Goal: Task Accomplishment & Management: Complete application form

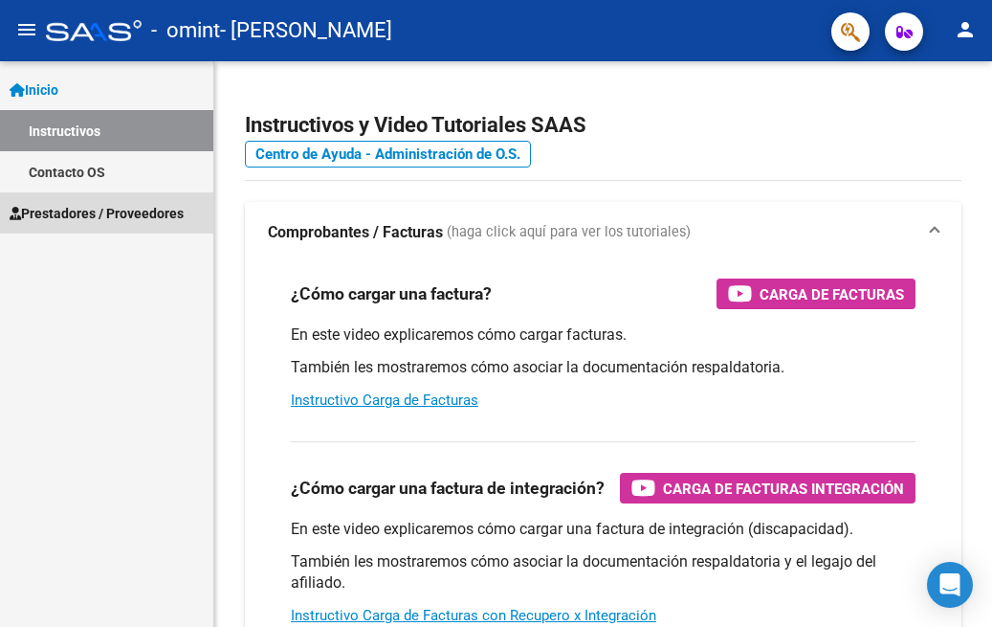
click at [115, 217] on span "Prestadores / Proveedores" at bounding box center [97, 213] width 174 height 21
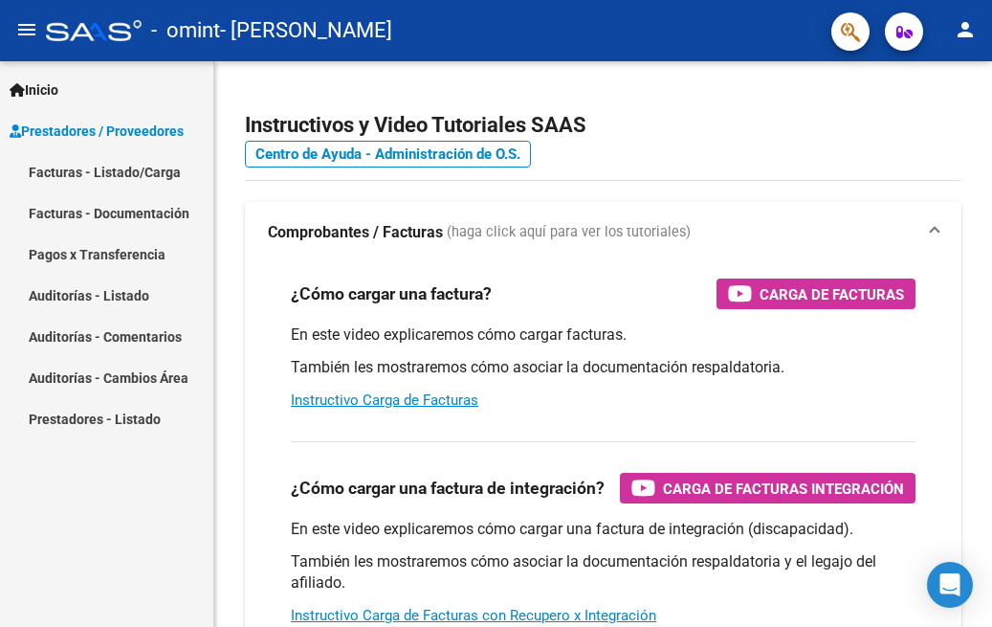
click at [162, 173] on link "Facturas - Listado/Carga" at bounding box center [106, 171] width 213 height 41
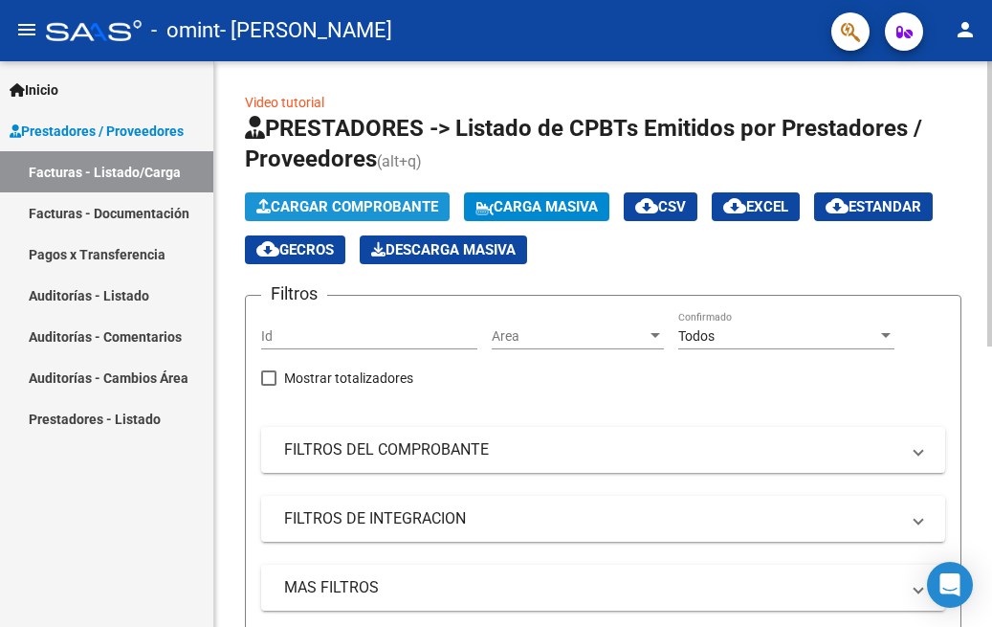
click at [373, 206] on span "Cargar Comprobante" at bounding box center [347, 206] width 182 height 17
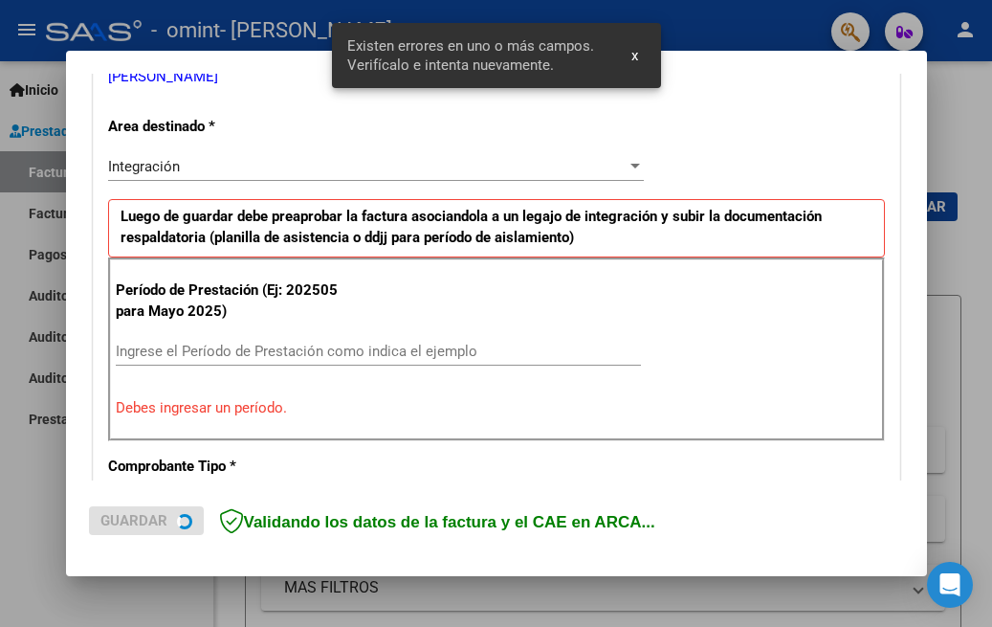
scroll to position [425, 0]
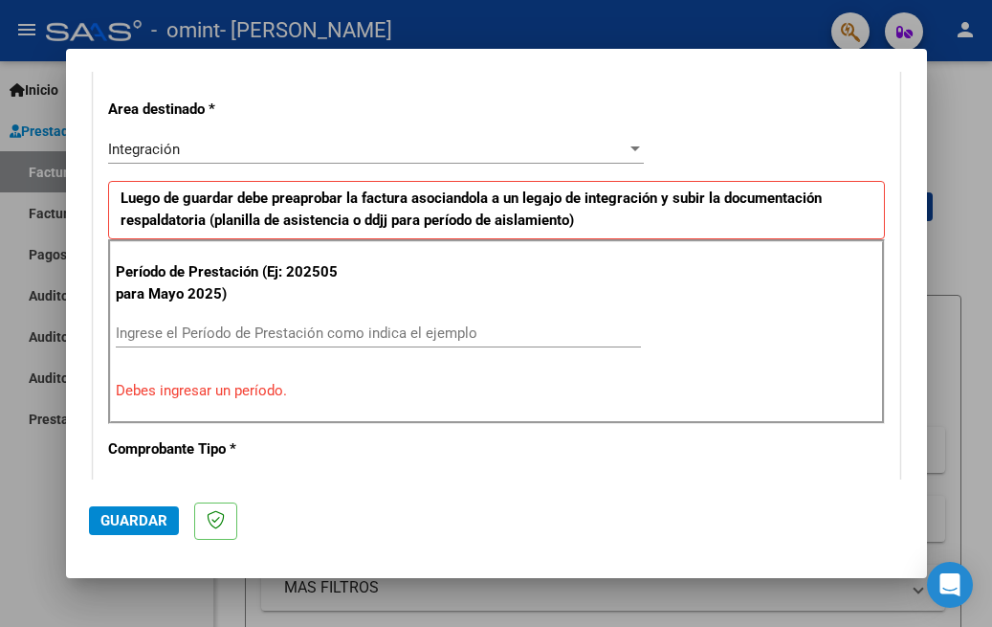
click at [212, 329] on input "Ingrese el Período de Prestación como indica el ejemplo" at bounding box center [378, 332] width 525 height 17
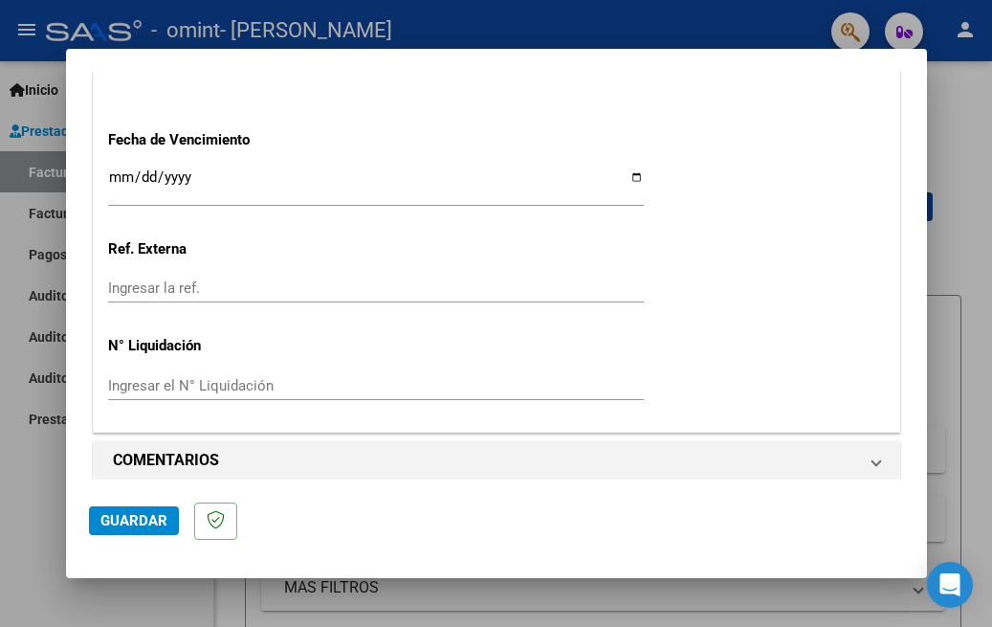
scroll to position [1331, 0]
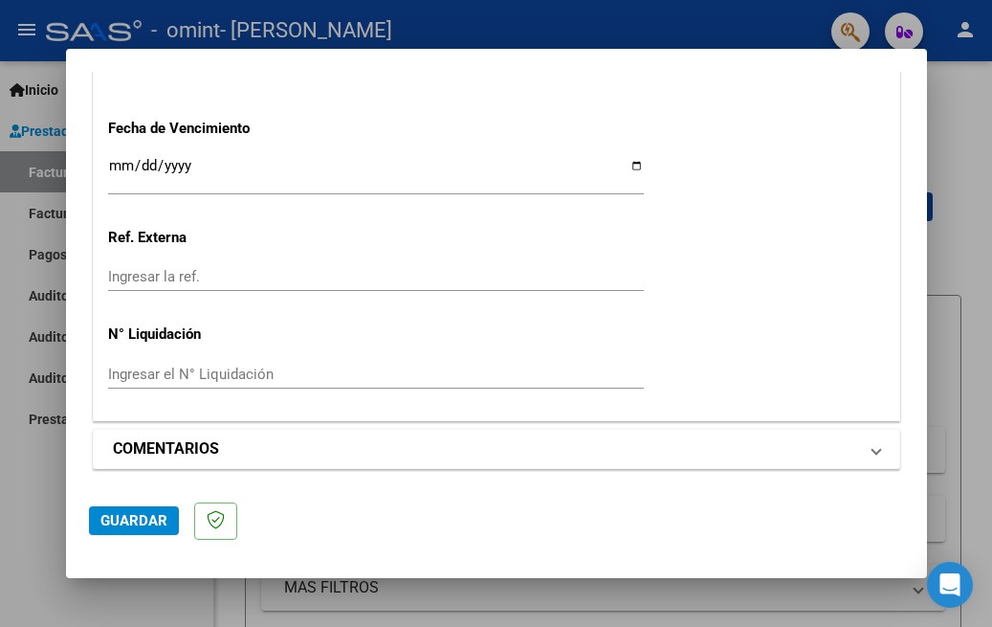
type input "202509"
click at [326, 429] on mat-expansion-panel-header "COMENTARIOS" at bounding box center [496, 448] width 805 height 38
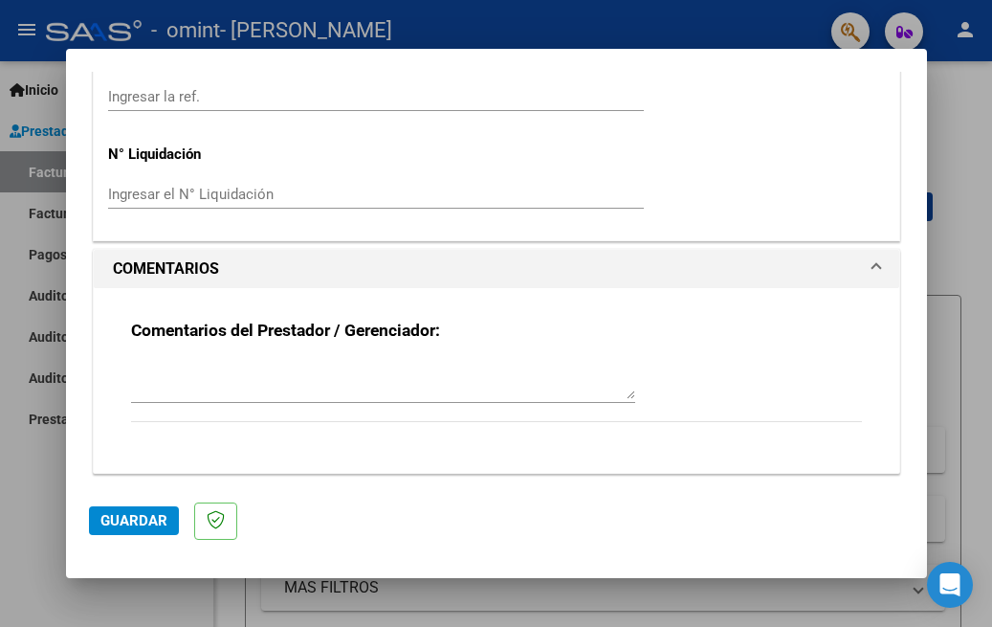
scroll to position [1515, 0]
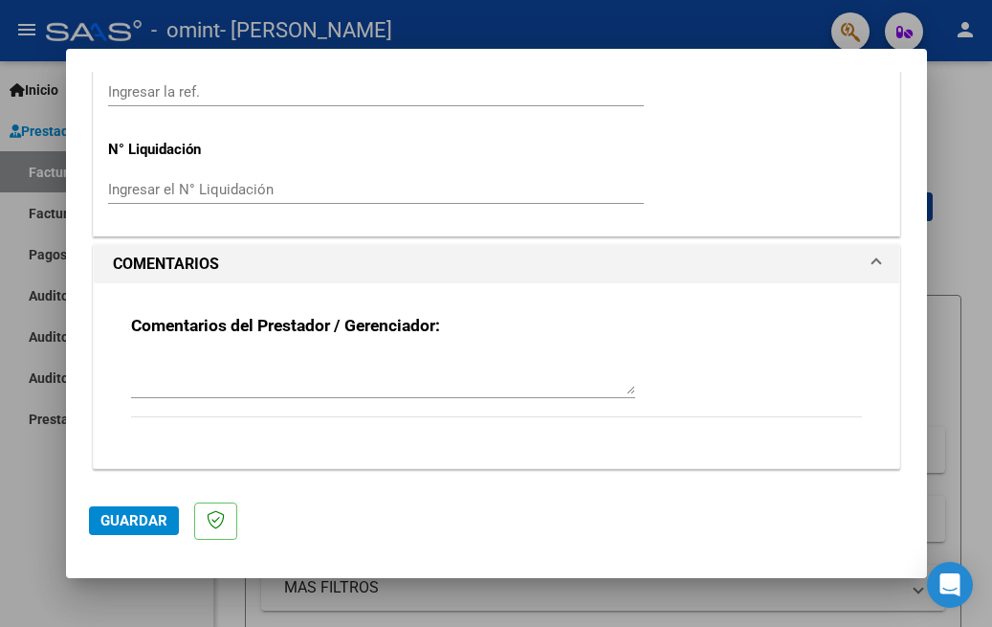
click at [130, 519] on span "Guardar" at bounding box center [133, 520] width 67 height 17
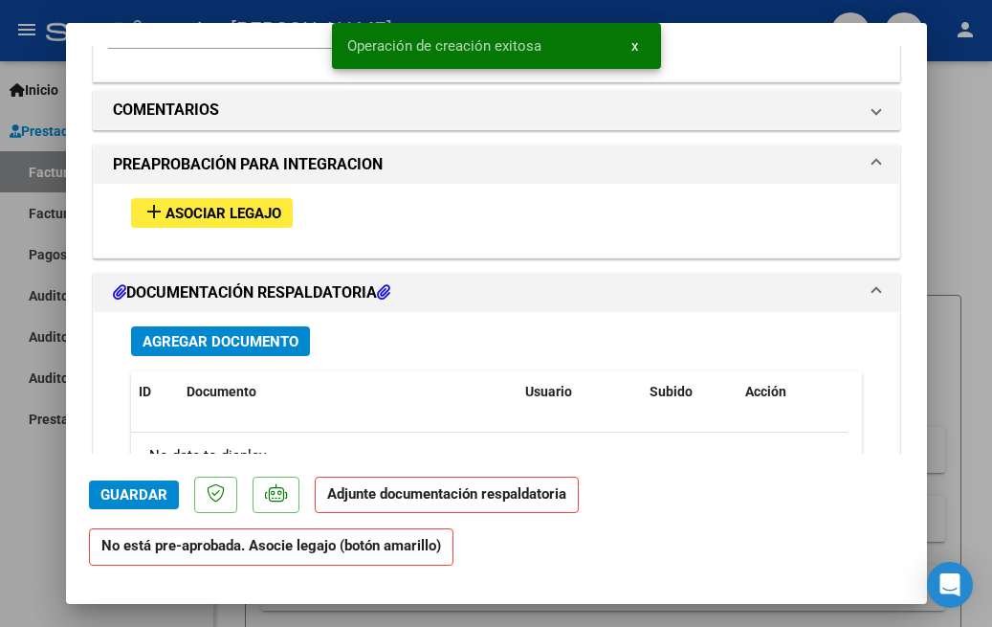
scroll to position [1623, 0]
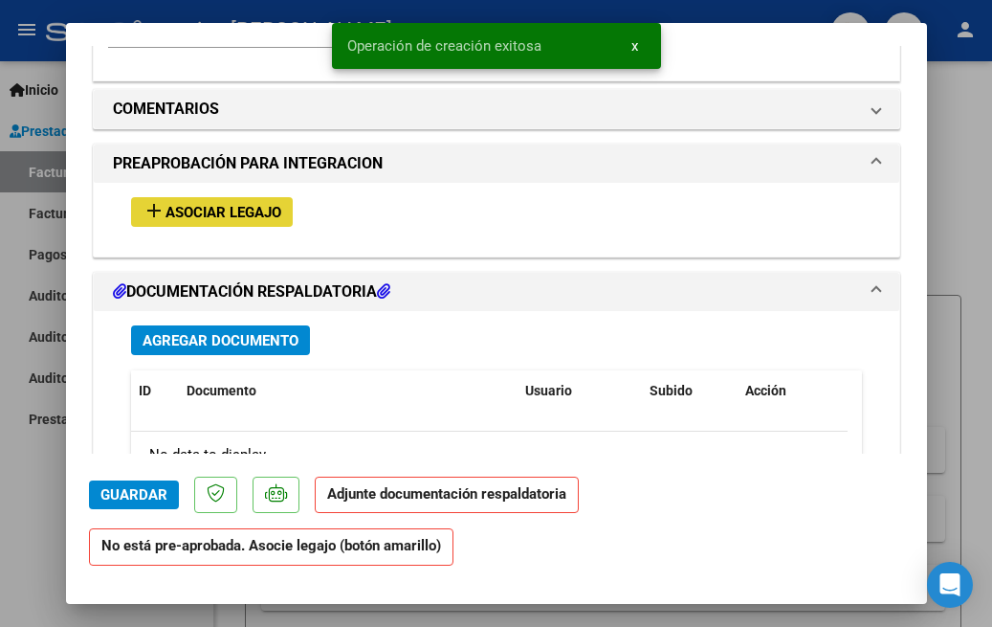
click at [232, 211] on span "Asociar Legajo" at bounding box center [223, 212] width 116 height 17
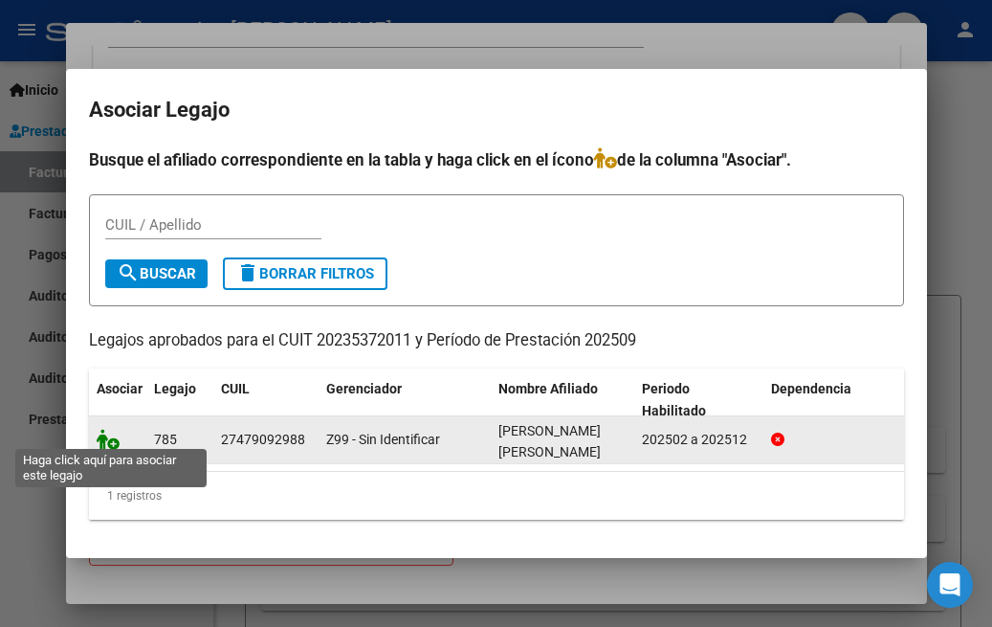
click at [99, 429] on icon at bounding box center [108, 439] width 23 height 21
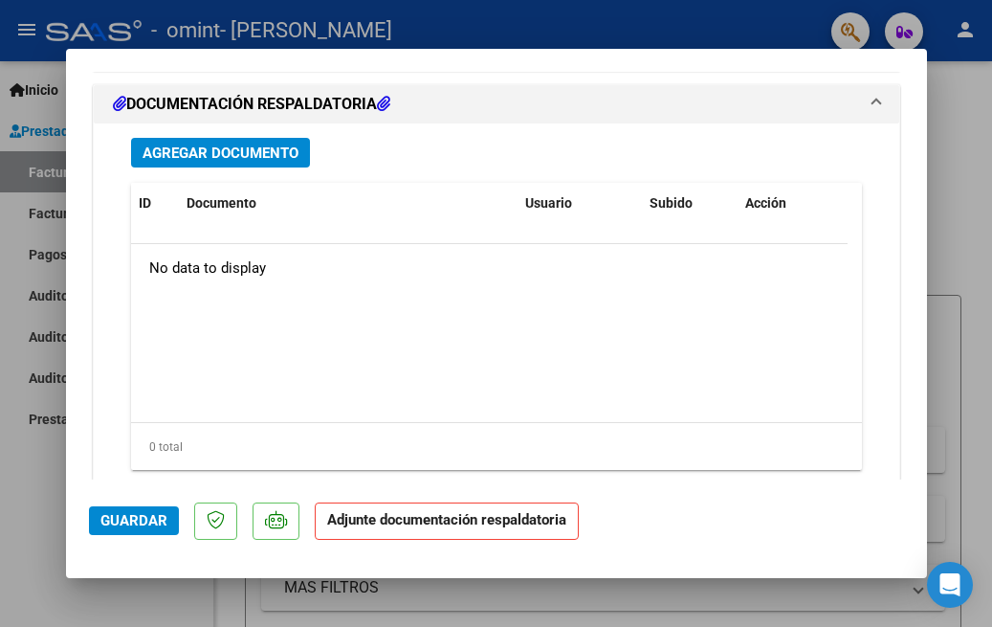
scroll to position [2135, 0]
click at [267, 145] on span "Agregar Documento" at bounding box center [221, 151] width 156 height 17
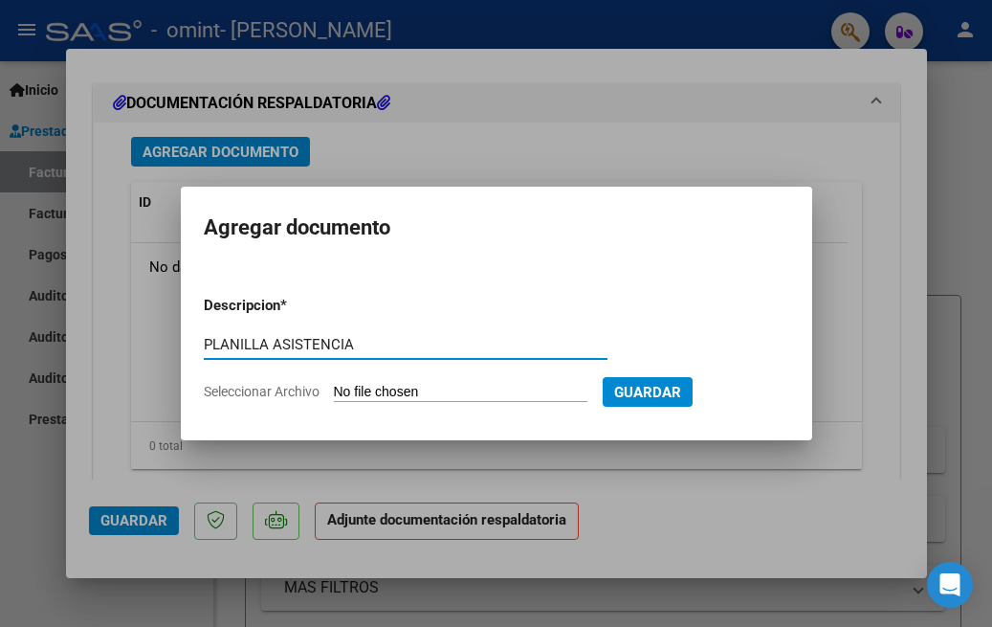
type input "PLANILLA ASISTENCIA"
click at [407, 386] on input "Seleccionar Archivo" at bounding box center [460, 393] width 253 height 18
type input "C:\fakepath\[PERSON_NAME].pdf"
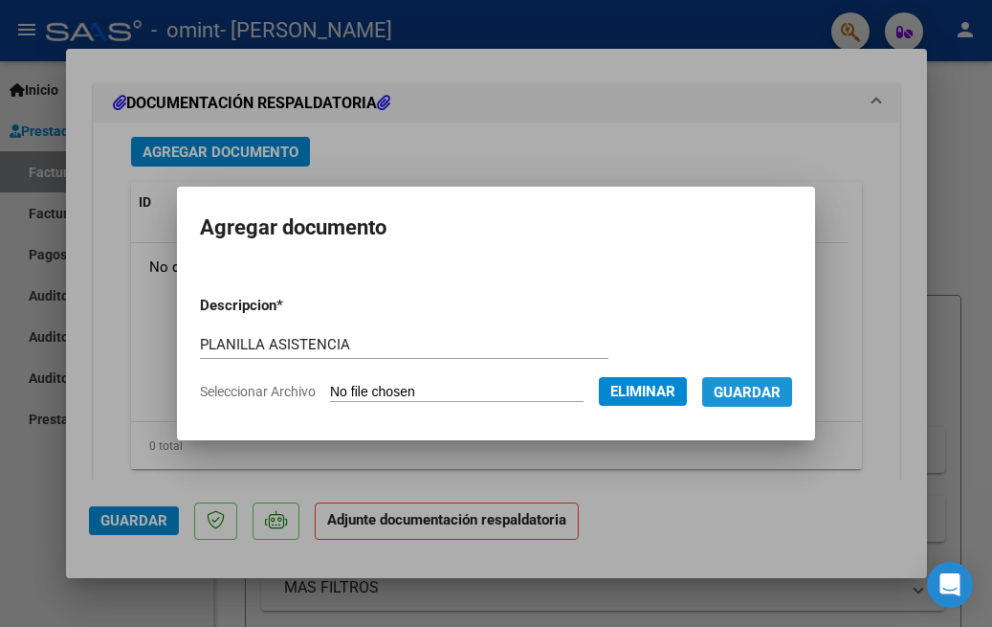
click at [770, 386] on span "Guardar" at bounding box center [747, 392] width 67 height 17
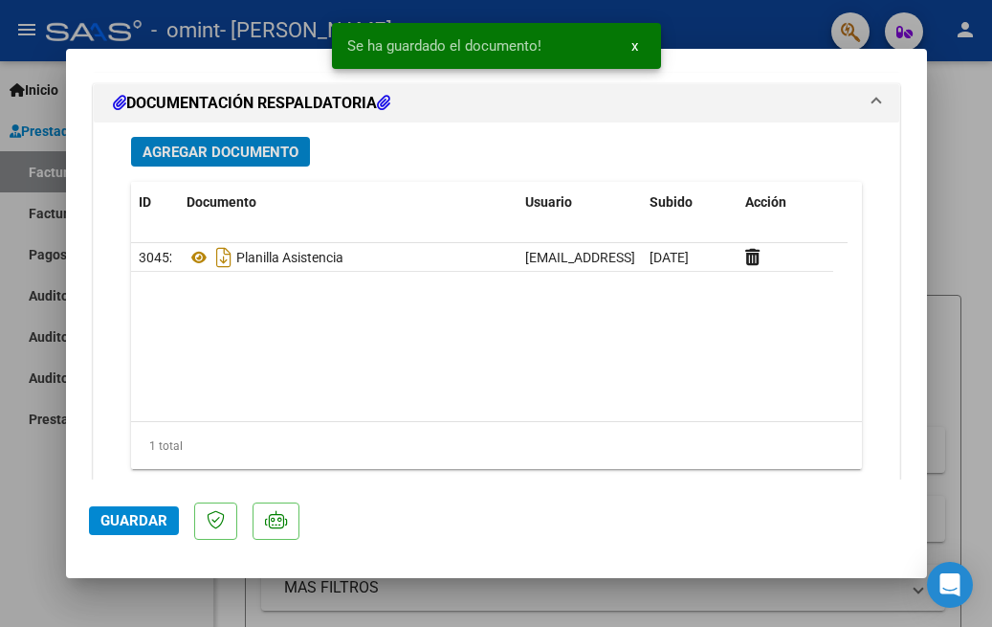
click at [268, 149] on span "Agregar Documento" at bounding box center [221, 151] width 156 height 17
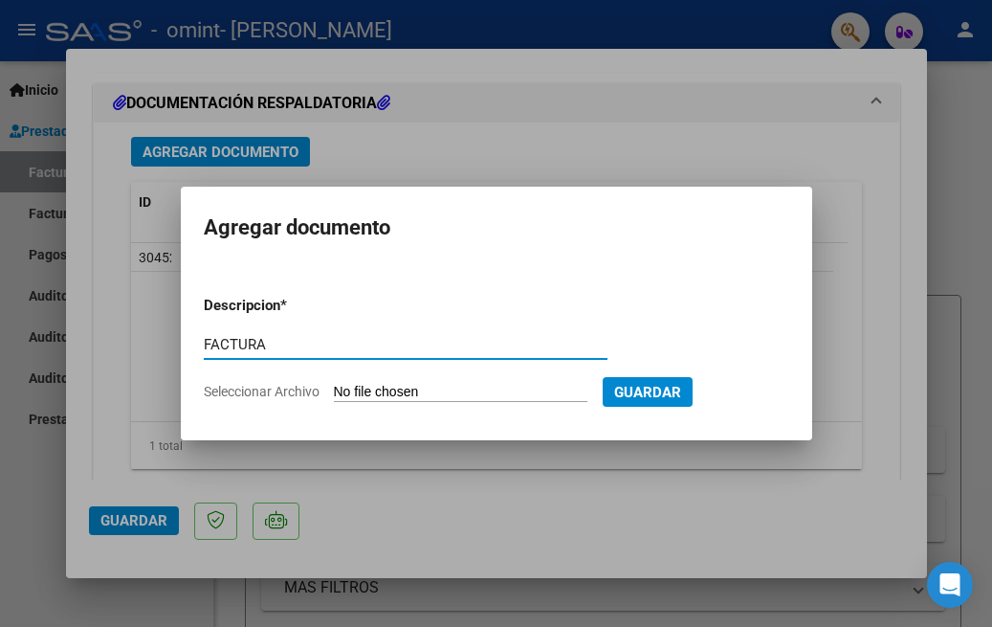
type input "FACTURA"
click at [485, 385] on input "Seleccionar Archivo" at bounding box center [460, 393] width 253 height 18
type input "C:\fakepath\20235372011_011_00004_00026331.pdf"
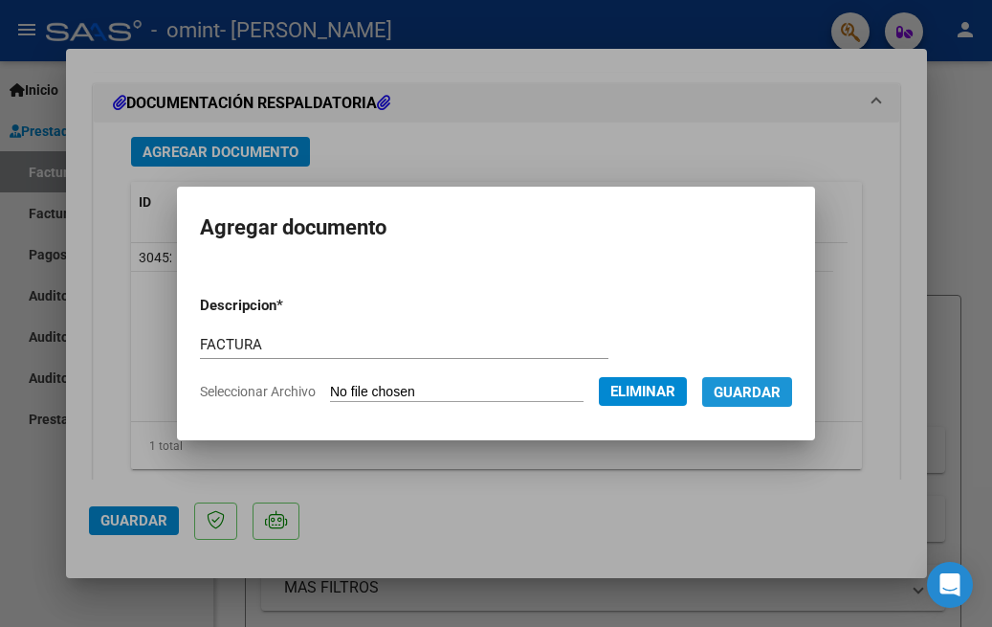
click at [779, 386] on span "Guardar" at bounding box center [747, 392] width 67 height 17
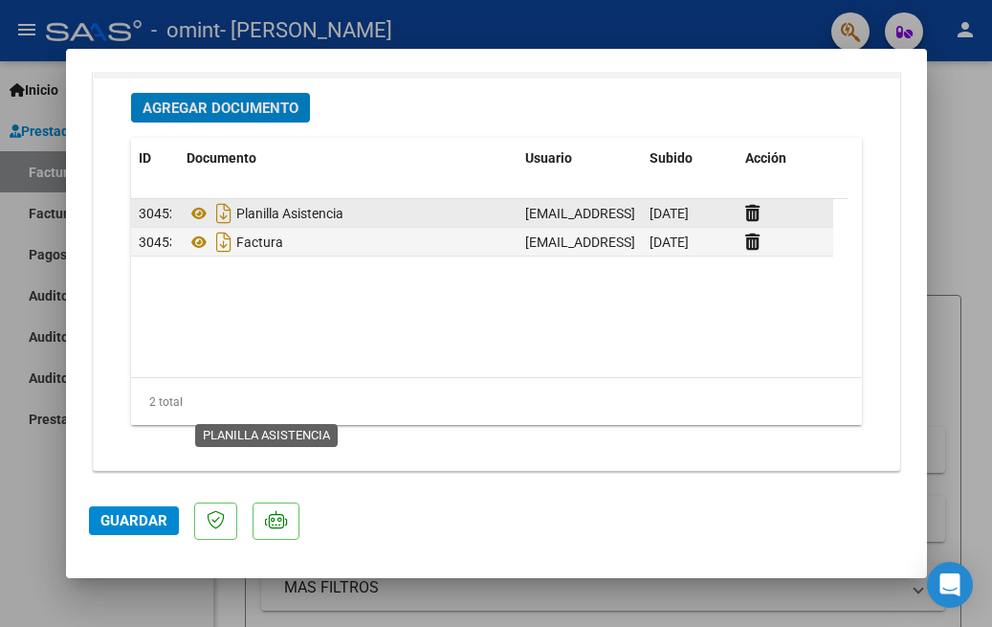
scroll to position [2181, 0]
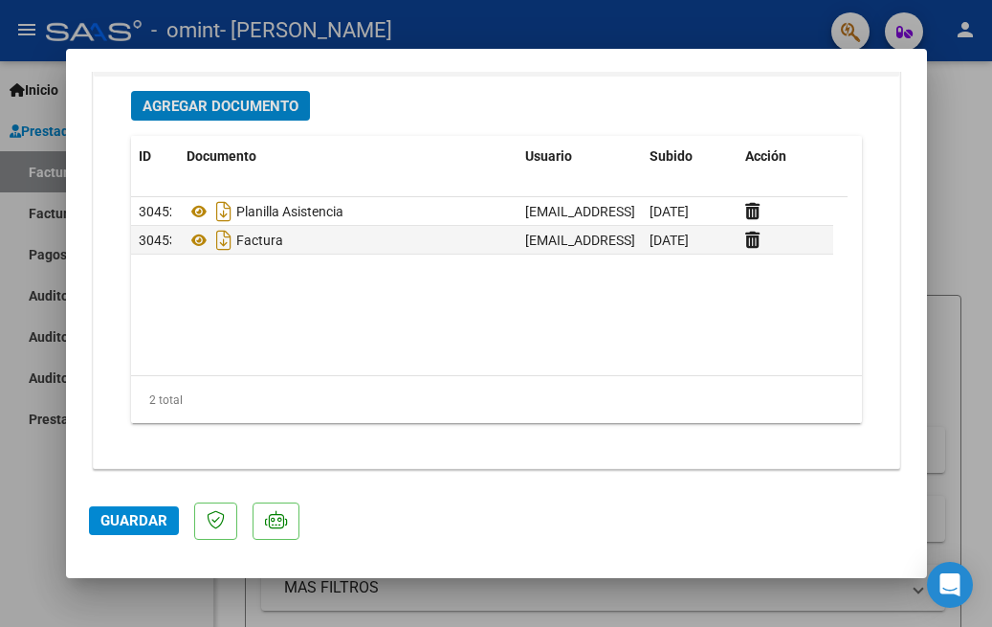
click at [123, 527] on span "Guardar" at bounding box center [133, 520] width 67 height 17
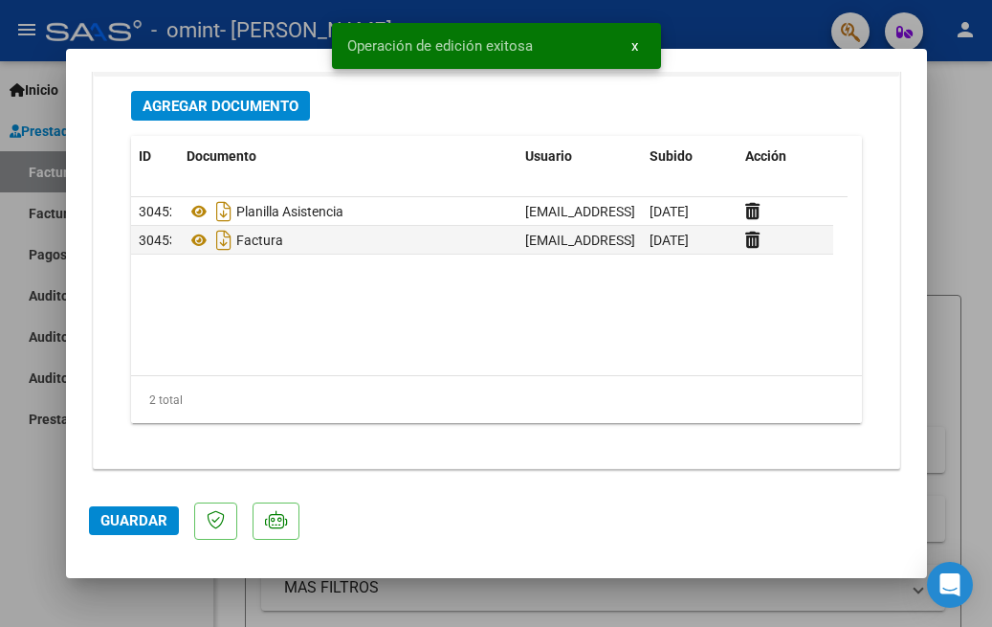
click at [965, 274] on div at bounding box center [496, 313] width 992 height 627
type input "$ 0,00"
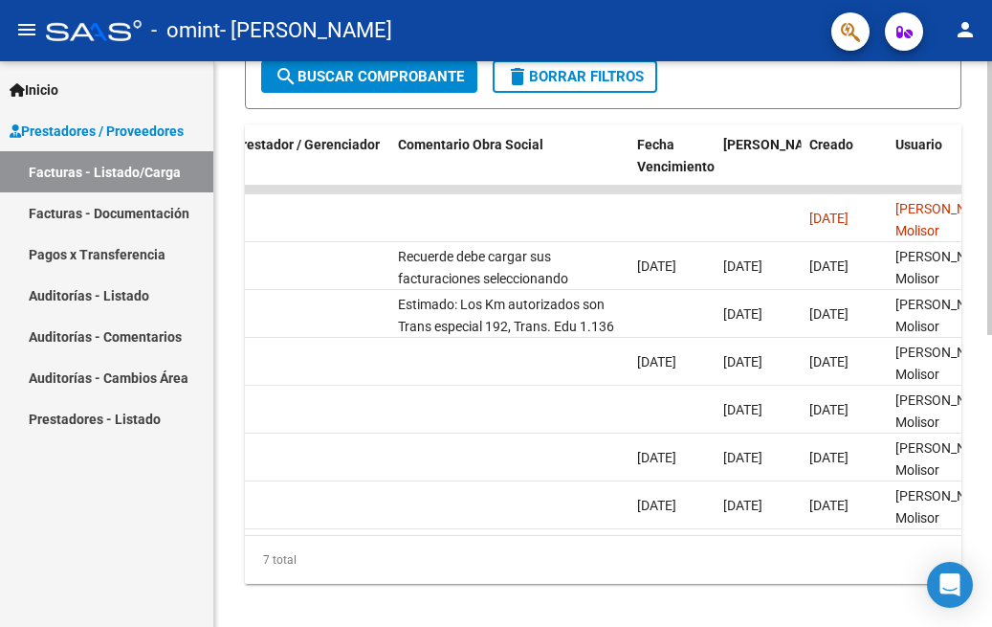
scroll to position [0, 2900]
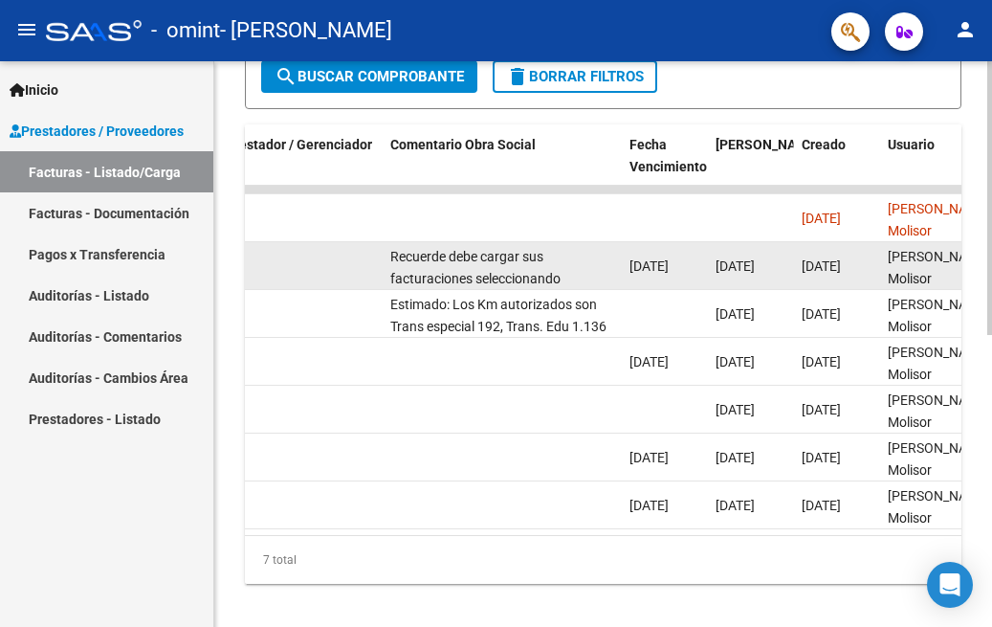
click at [469, 267] on div "Recuerde debe cargar sus facturaciones seleccionando únicamente el área "Integr…" at bounding box center [502, 266] width 224 height 40
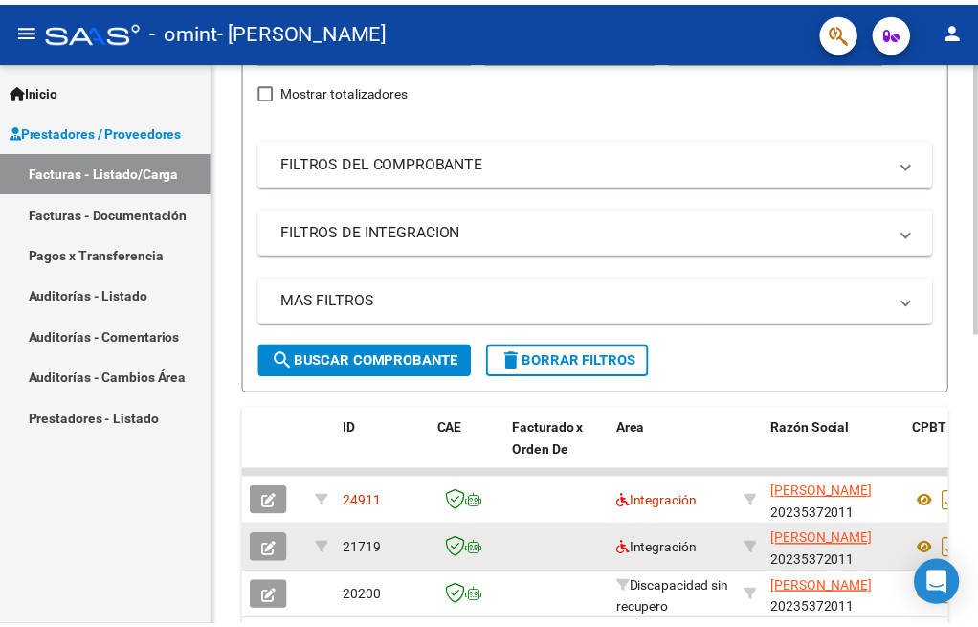
scroll to position [0, 0]
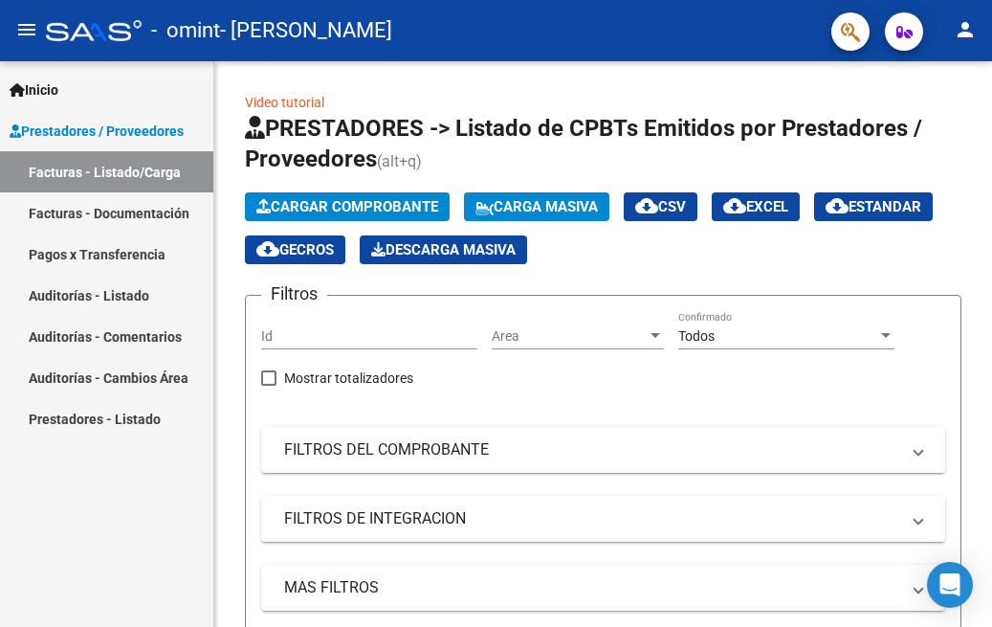
click at [976, 33] on mat-icon "person" at bounding box center [965, 29] width 23 height 23
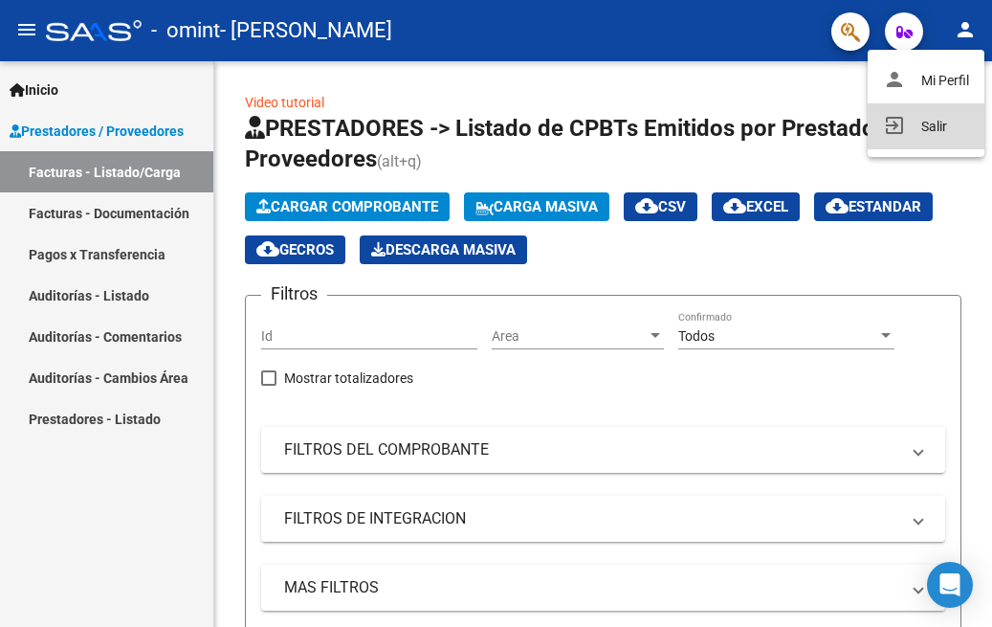
click at [917, 121] on button "exit_to_app Salir" at bounding box center [926, 126] width 117 height 46
